Goal: Task Accomplishment & Management: Complete application form

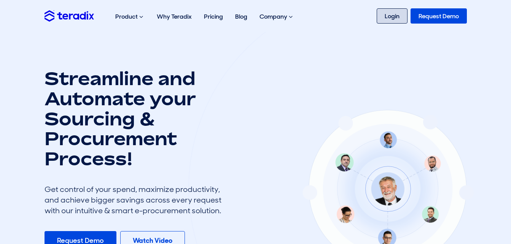
click at [393, 15] on link "Login" at bounding box center [392, 15] width 31 height 15
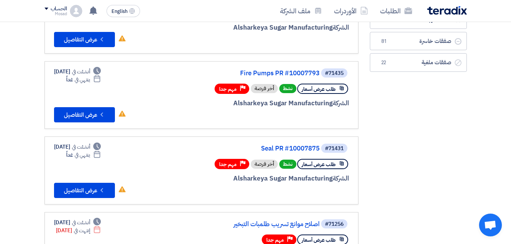
scroll to position [114, 0]
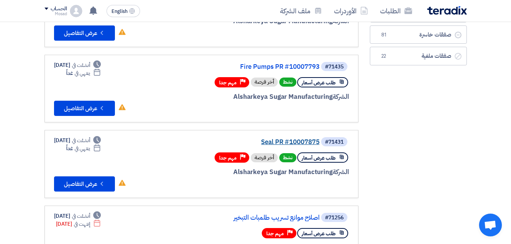
click at [284, 141] on link "Seal PR #10007875" at bounding box center [243, 142] width 152 height 7
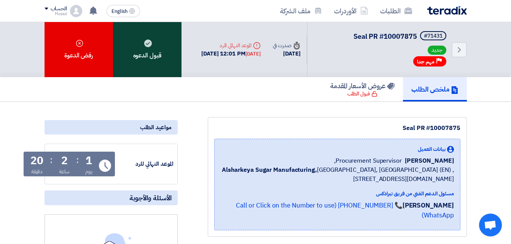
click at [157, 34] on div "قبول الدعوه" at bounding box center [147, 49] width 68 height 55
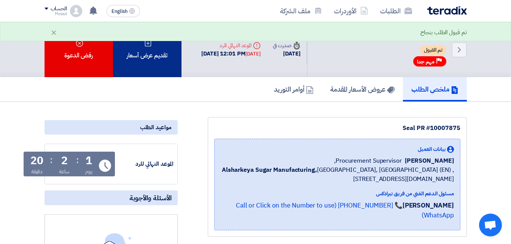
click at [153, 58] on div "تقديم عرض أسعار" at bounding box center [147, 49] width 68 height 55
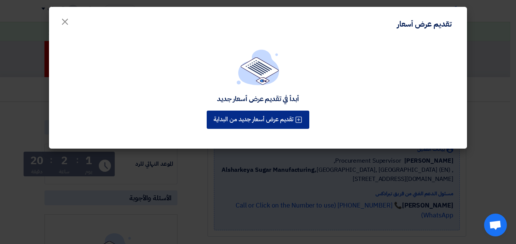
click at [280, 120] on div "أبدأ في تقديم عرض أسعار جديد تقديم عرض أسعار جديد من البداية" at bounding box center [258, 95] width 418 height 110
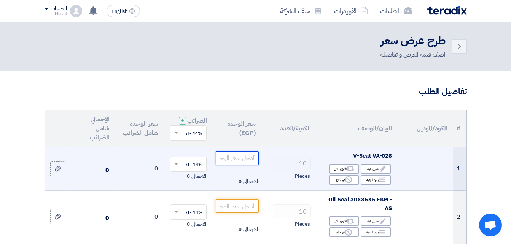
click at [254, 165] on input "number" at bounding box center [237, 158] width 43 height 14
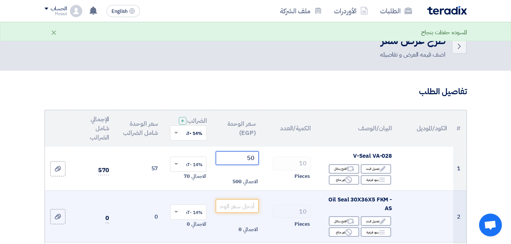
type input "50"
click at [237, 213] on input "number" at bounding box center [237, 206] width 43 height 14
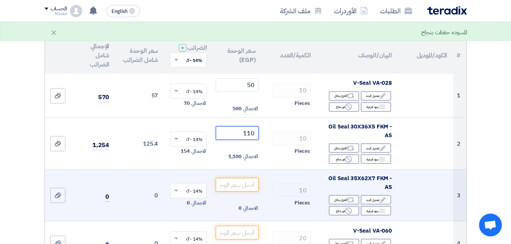
scroll to position [76, 0]
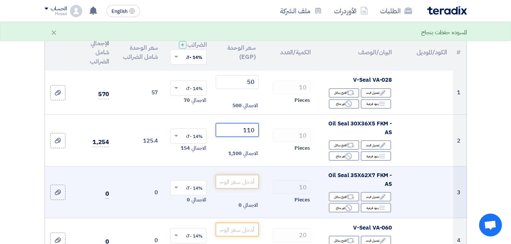
type input "110"
drag, startPoint x: 242, startPoint y: 189, endPoint x: 247, endPoint y: 188, distance: 4.6
click at [244, 189] on input "number" at bounding box center [237, 182] width 43 height 14
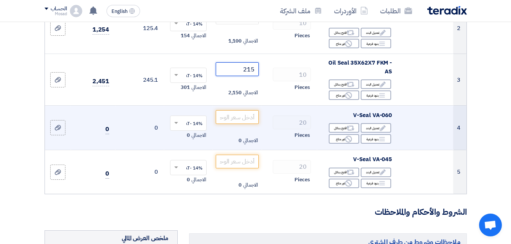
scroll to position [190, 0]
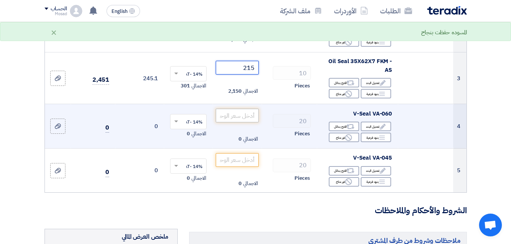
type input "215"
click at [246, 116] on input "number" at bounding box center [237, 116] width 43 height 14
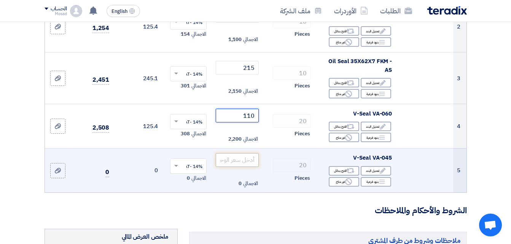
type input "110"
click at [243, 167] on input "number" at bounding box center [237, 160] width 43 height 14
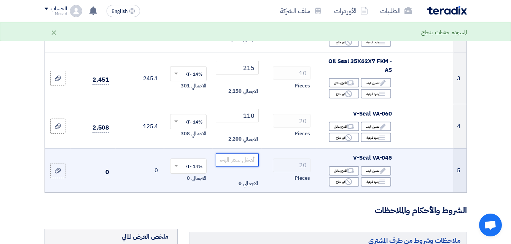
click at [249, 167] on input "number" at bounding box center [237, 160] width 43 height 14
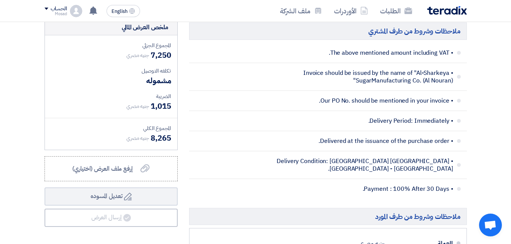
scroll to position [418, 0]
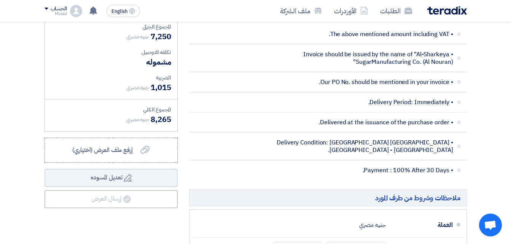
type input "65"
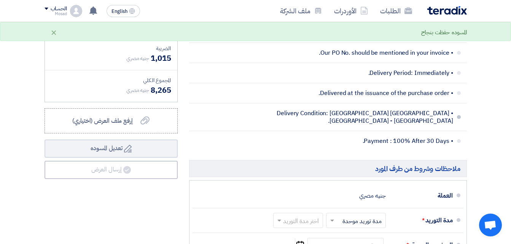
scroll to position [494, 0]
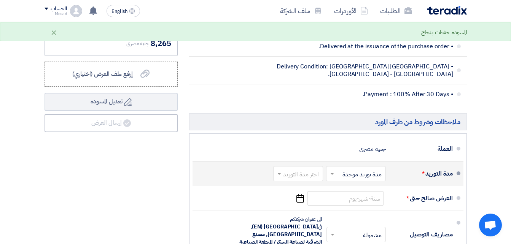
click at [279, 178] on span at bounding box center [278, 174] width 10 height 8
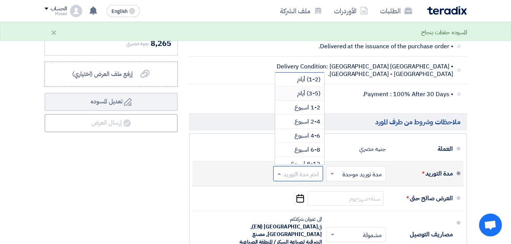
click at [316, 98] on span "(3-5) أيام" at bounding box center [308, 93] width 23 height 9
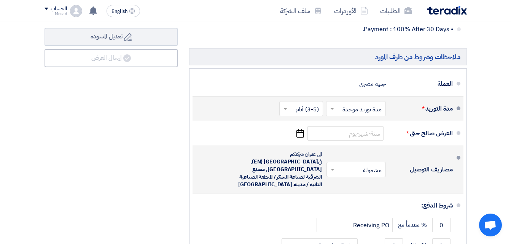
scroll to position [570, 0]
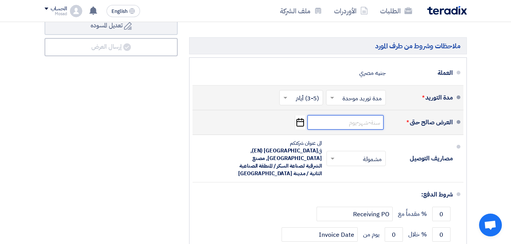
click at [370, 129] on input at bounding box center [345, 122] width 76 height 14
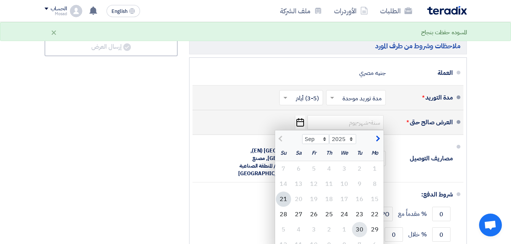
click at [359, 236] on div "30" at bounding box center [359, 229] width 15 height 15
type input "9/30/2025"
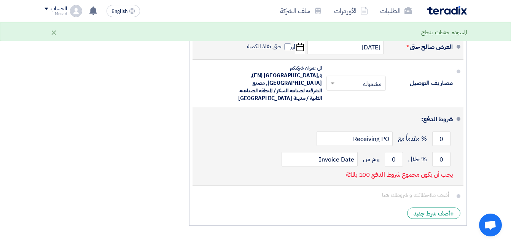
scroll to position [647, 0]
click at [441, 158] on input "0" at bounding box center [441, 158] width 18 height 14
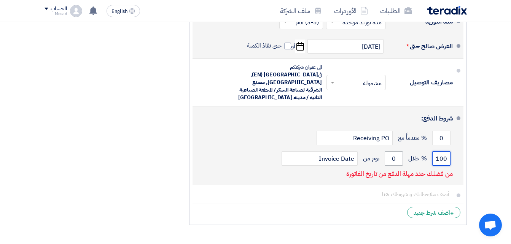
type input "100"
drag, startPoint x: 391, startPoint y: 157, endPoint x: 396, endPoint y: 157, distance: 4.9
click at [396, 157] on input "0" at bounding box center [394, 158] width 18 height 14
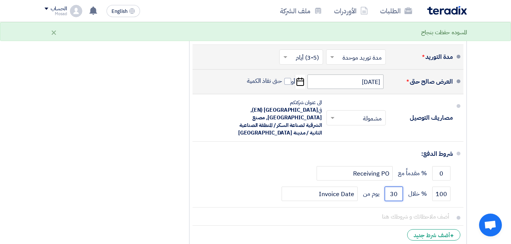
scroll to position [609, 0]
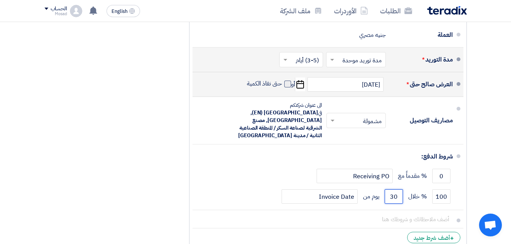
type input "30"
click at [287, 87] on span at bounding box center [287, 84] width 7 height 7
click at [282, 87] on input "حتى نفاذ الكمية" at bounding box center [263, 87] width 37 height 14
checkbox input "true"
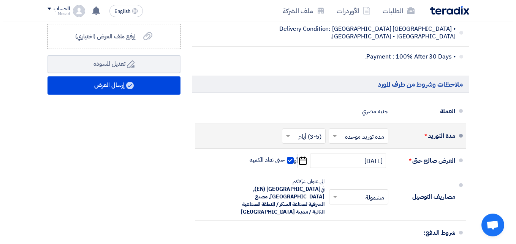
scroll to position [494, 0]
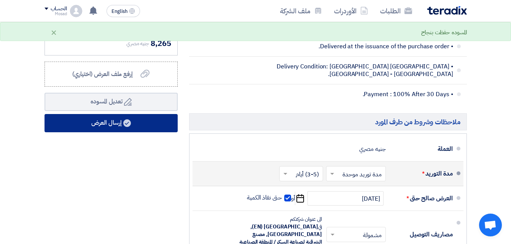
click at [130, 127] on use at bounding box center [127, 123] width 8 height 8
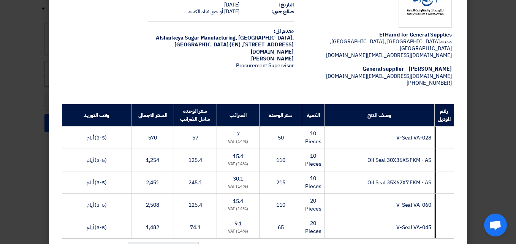
scroll to position [199, 0]
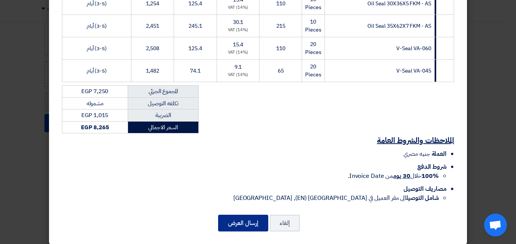
click at [238, 219] on button "إرسال العرض" at bounding box center [243, 223] width 50 height 17
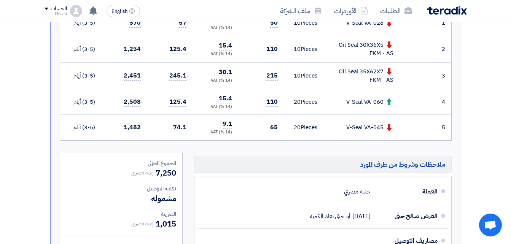
scroll to position [304, 0]
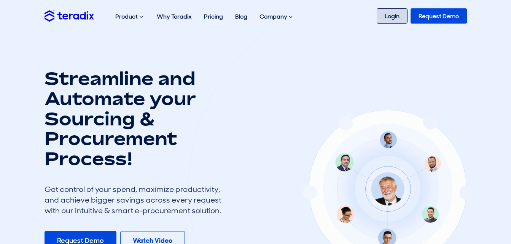
click at [391, 19] on link "Login" at bounding box center [392, 15] width 31 height 15
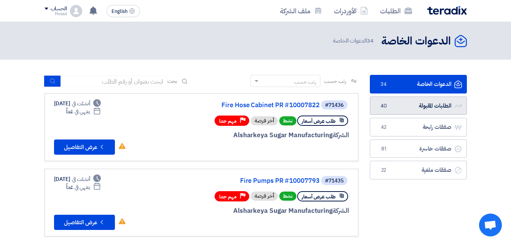
click at [412, 104] on link "الطلبات المقبولة الطلبات المقبولة 40" at bounding box center [418, 106] width 97 height 19
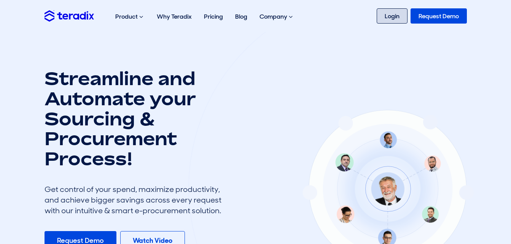
click at [392, 13] on link "Login" at bounding box center [392, 15] width 31 height 15
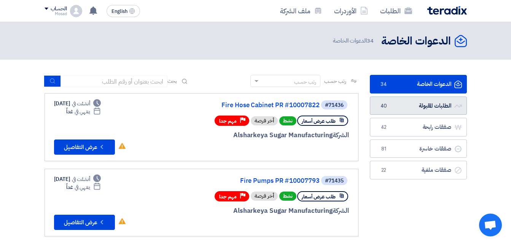
click at [439, 105] on link "الطلبات المقبولة الطلبات المقبولة 40" at bounding box center [418, 106] width 97 height 19
